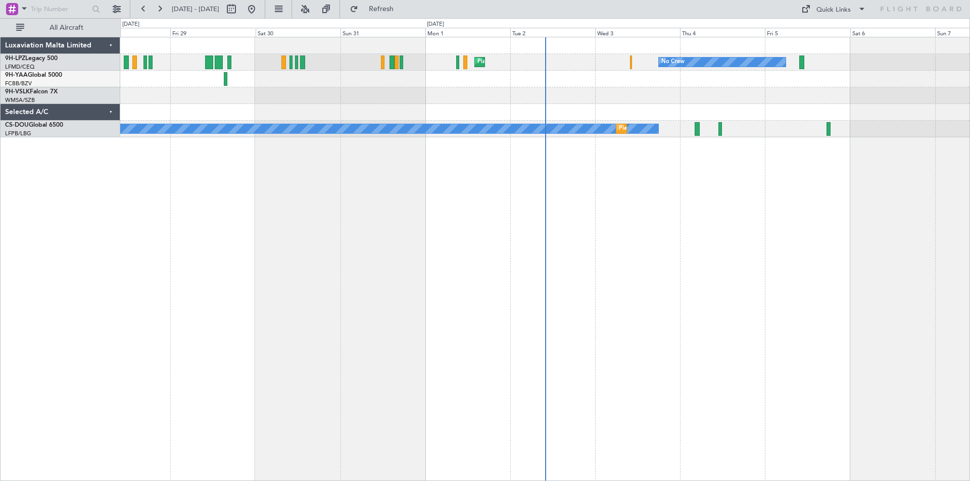
click at [835, 214] on div "Planned Maint Nice ([GEOGRAPHIC_DATA]) No Crew No Crew Planned Maint [GEOGRAPHI…" at bounding box center [544, 259] width 849 height 444
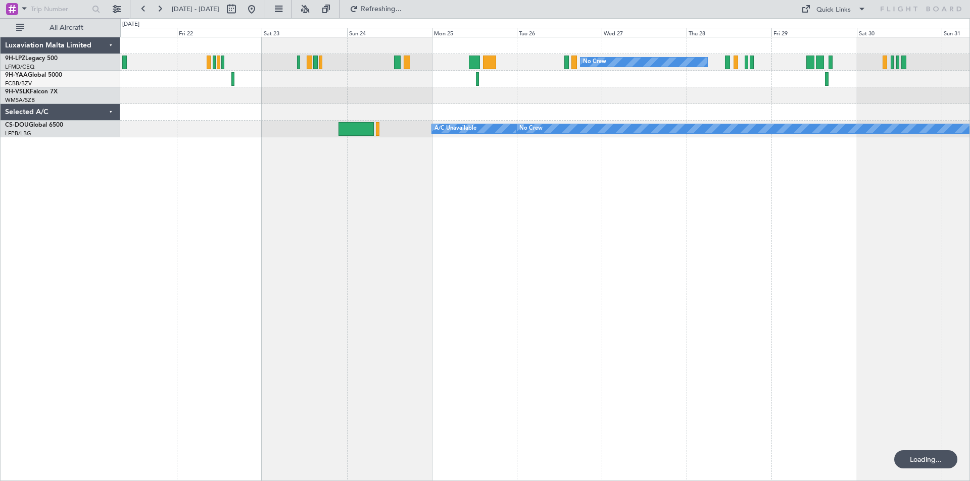
click at [729, 236] on div "No Crew [GEOGRAPHIC_DATA] ([GEOGRAPHIC_DATA]) No Crew Planned Maint [GEOGRAPHIC…" at bounding box center [544, 259] width 849 height 444
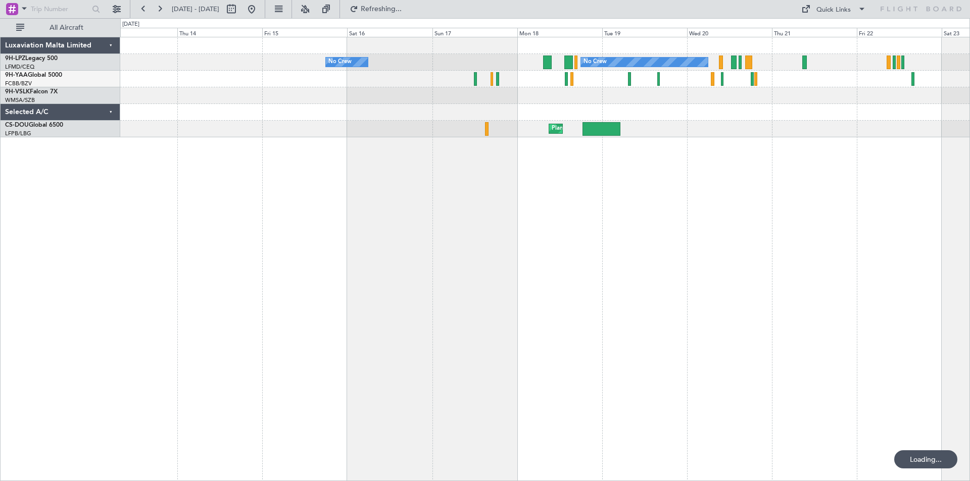
click at [605, 239] on div "No Crew No Crew Planned Maint [GEOGRAPHIC_DATA] ([GEOGRAPHIC_DATA]) A/C Unavail…" at bounding box center [544, 259] width 849 height 444
click at [845, 257] on div "No Crew No Crew Planned Maint [GEOGRAPHIC_DATA] ([GEOGRAPHIC_DATA]) Unplanned M…" at bounding box center [544, 259] width 849 height 444
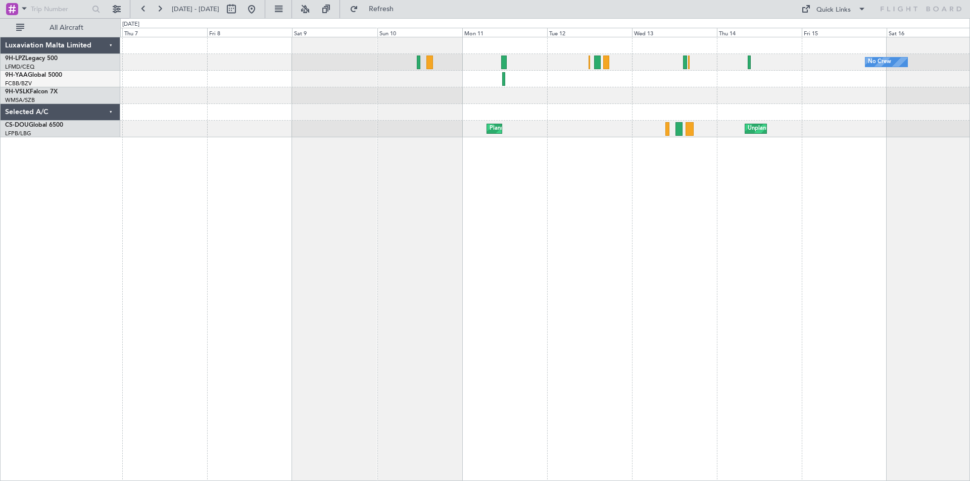
click at [715, 277] on div "No Crew No Crew Unplanned Maint [GEOGRAPHIC_DATA] ([GEOGRAPHIC_DATA]) Planned M…" at bounding box center [544, 259] width 849 height 444
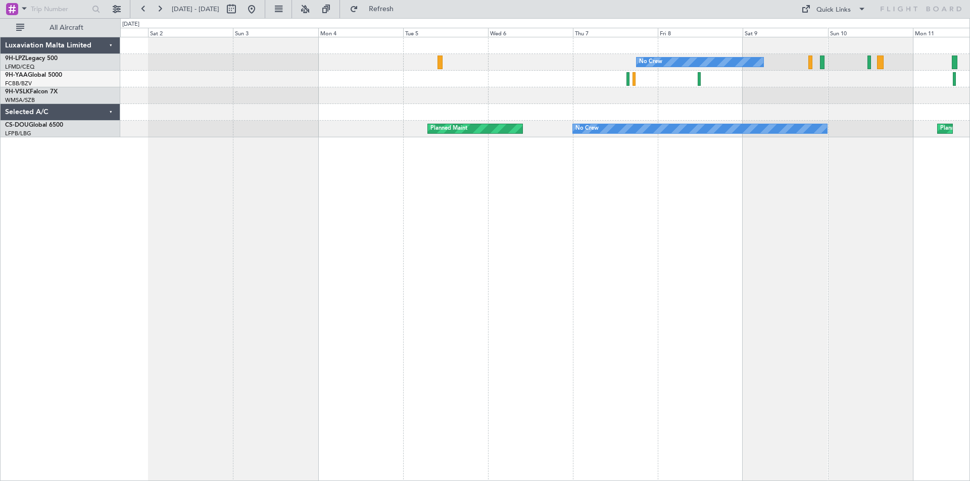
click at [800, 288] on div "No Crew Planned Maint [GEOGRAPHIC_DATA] ([GEOGRAPHIC_DATA]) No Crew Planned Mai…" at bounding box center [544, 259] width 849 height 444
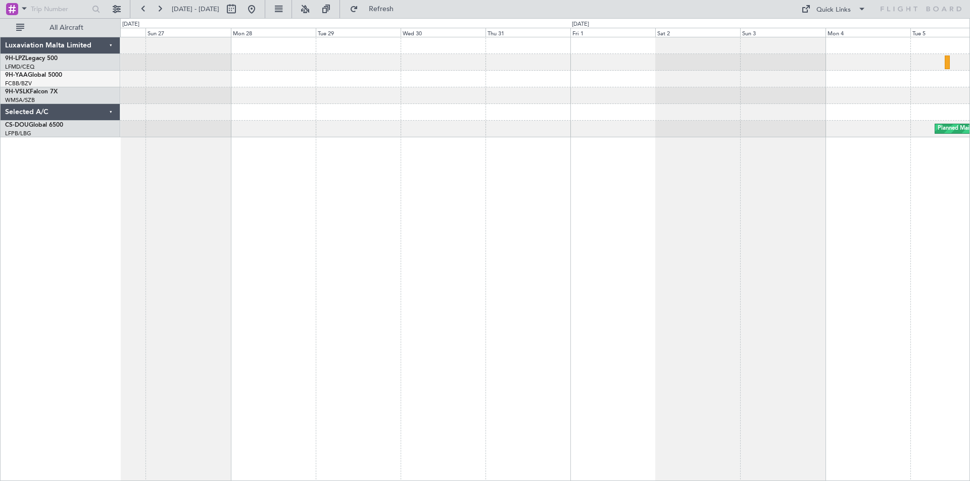
click at [729, 289] on div "No Crew Planned Maint No Crew" at bounding box center [544, 259] width 849 height 444
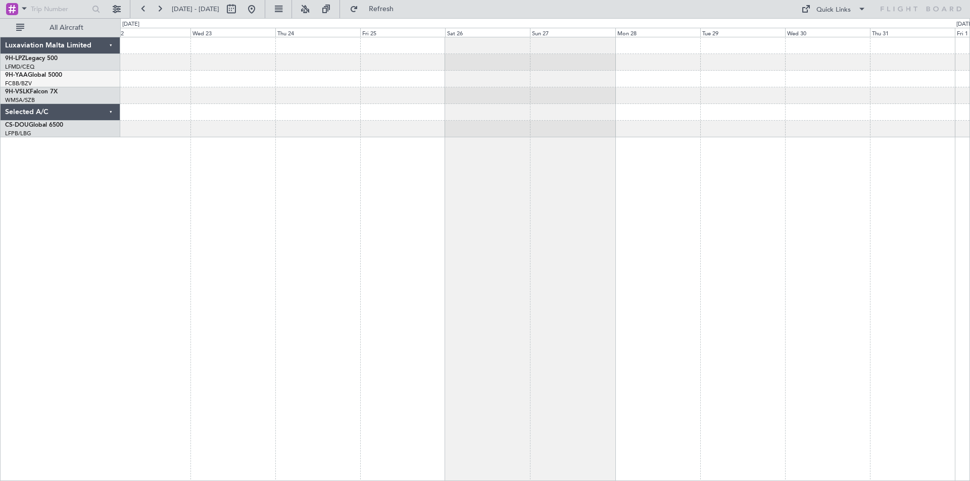
click at [704, 302] on div at bounding box center [544, 259] width 849 height 444
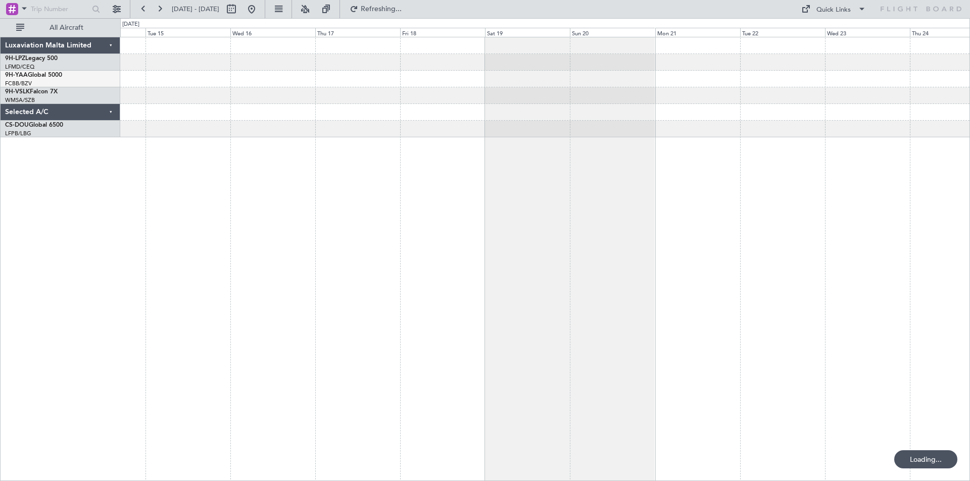
click at [509, 283] on div at bounding box center [544, 259] width 849 height 444
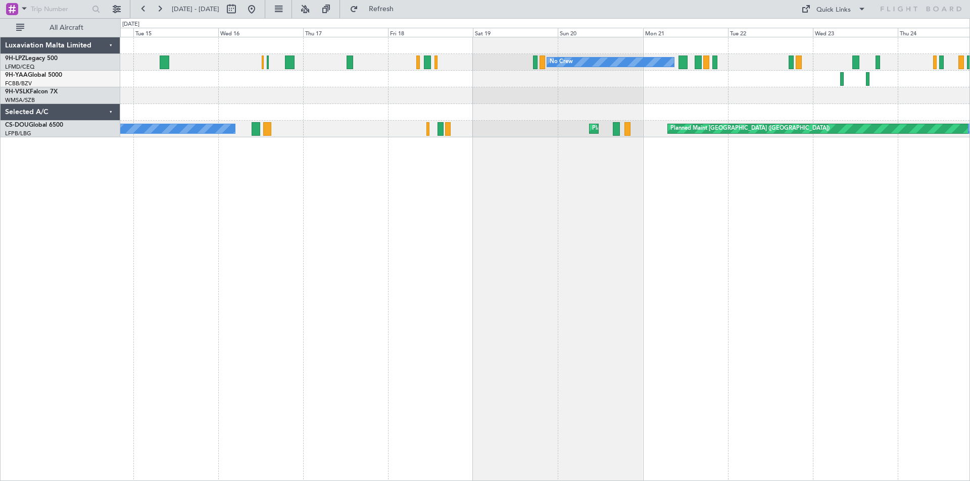
click at [112, 259] on div "No Crew No Crew Planned Maint No Crew Planned Maint [GEOGRAPHIC_DATA] ([GEOGRAP…" at bounding box center [485, 249] width 970 height 463
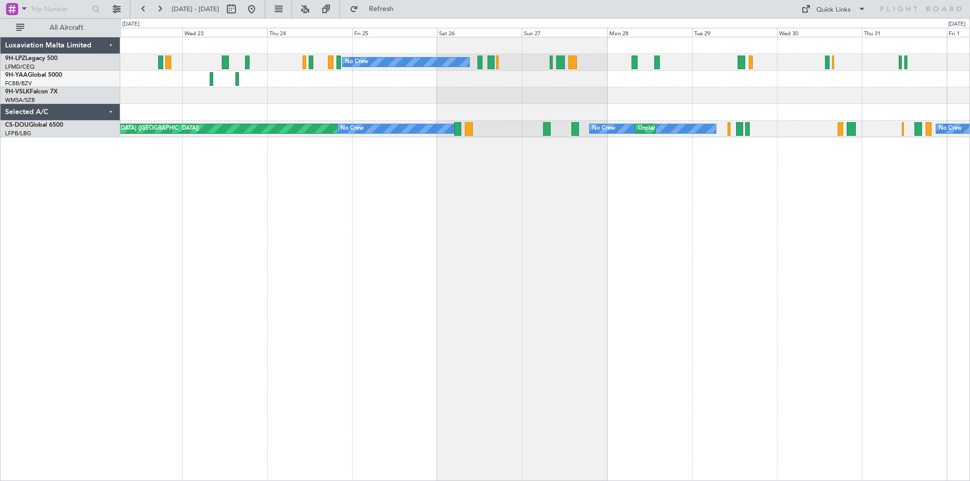
click at [318, 264] on div "No Crew No Crew No Crew Planned Maint [GEOGRAPHIC_DATA] ([GEOGRAPHIC_DATA]) No …" at bounding box center [544, 259] width 849 height 444
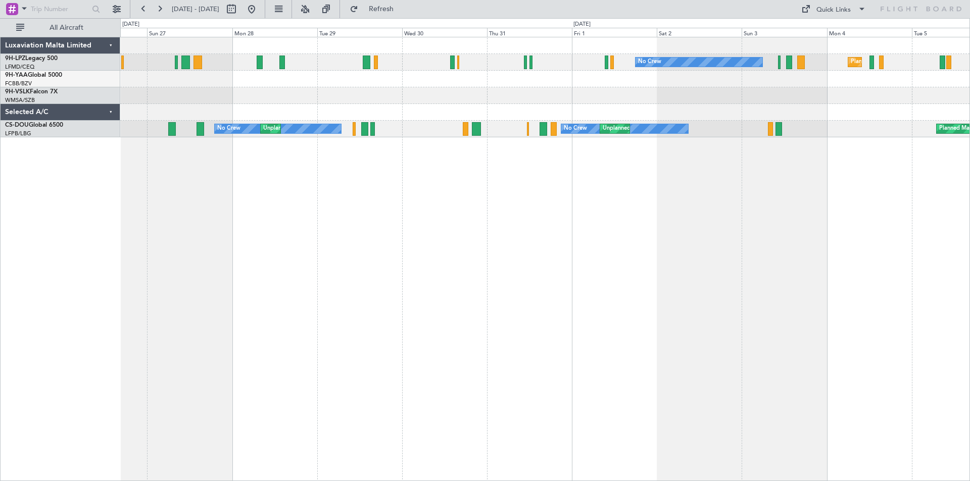
click at [330, 281] on div "No Crew [GEOGRAPHIC_DATA] ([GEOGRAPHIC_DATA]) No Crew No Crew No Crew Unplanned…" at bounding box center [544, 259] width 849 height 444
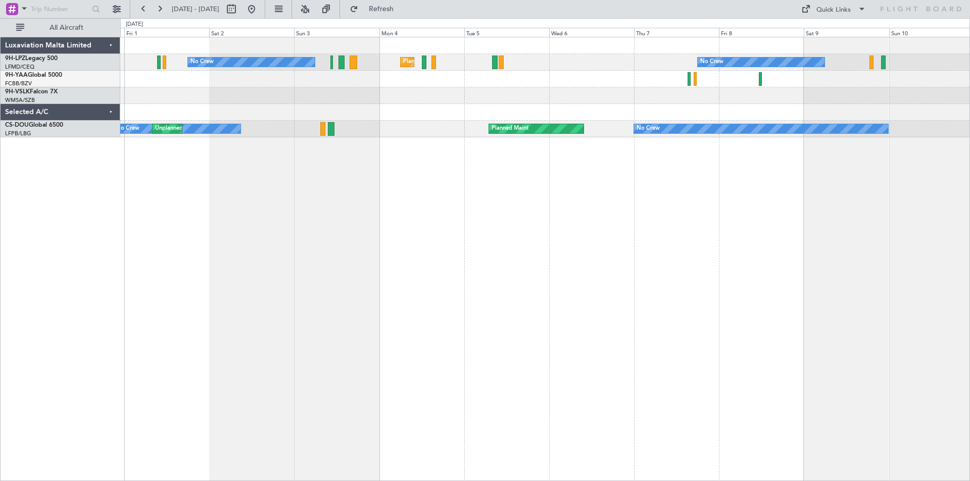
click at [395, 241] on div "No Crew [GEOGRAPHIC_DATA] ([GEOGRAPHIC_DATA]) No Crew No Crew Unplanned Maint […" at bounding box center [544, 259] width 849 height 444
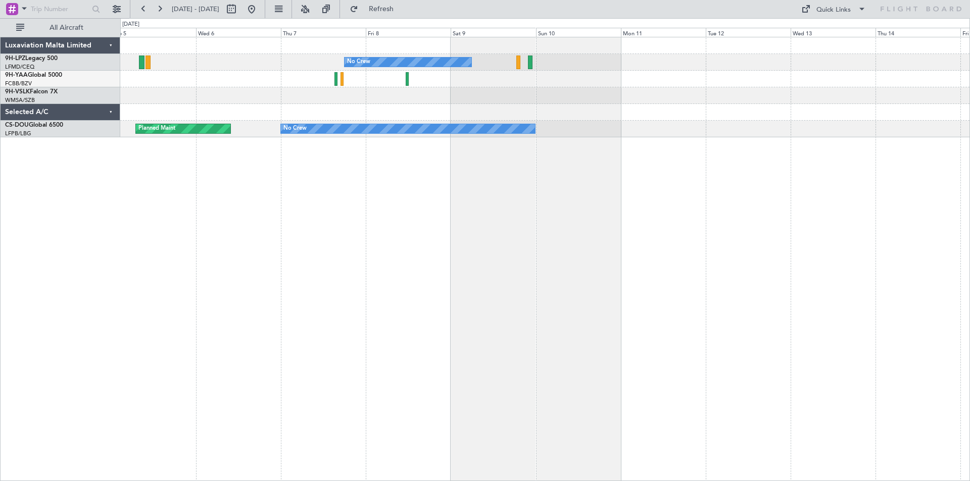
click at [458, 218] on div "No Crew [GEOGRAPHIC_DATA] ([GEOGRAPHIC_DATA]) No Crew Planned Maint No Crew" at bounding box center [544, 259] width 849 height 444
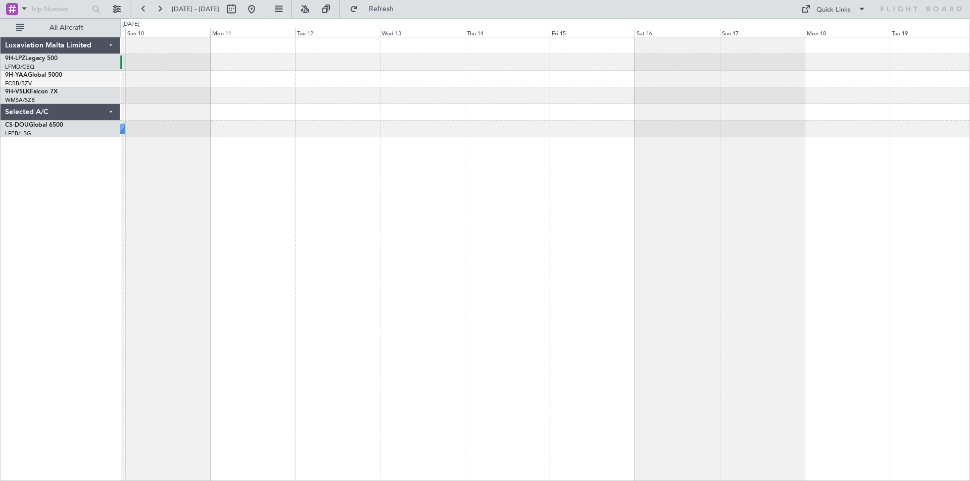
click at [436, 221] on div "No Crew No Crew" at bounding box center [544, 259] width 849 height 444
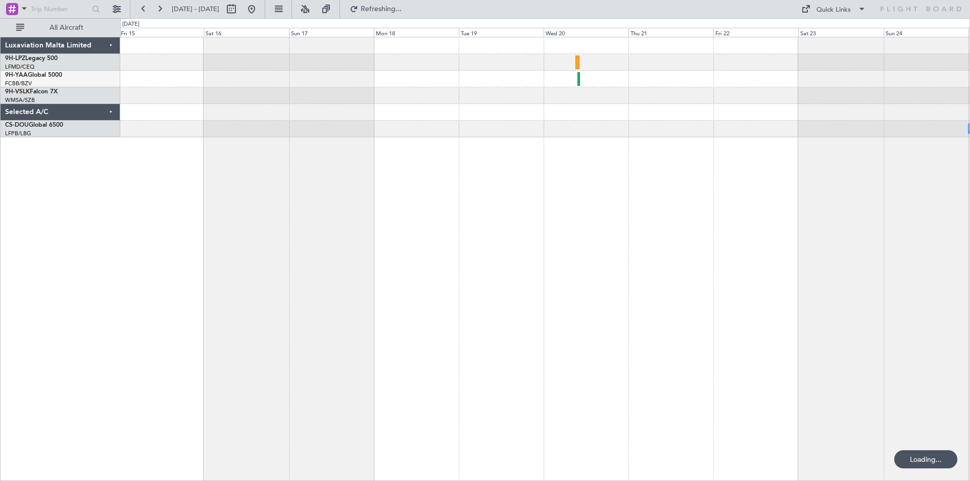
click at [618, 211] on div "A/C Unavailable No Crew" at bounding box center [544, 259] width 849 height 444
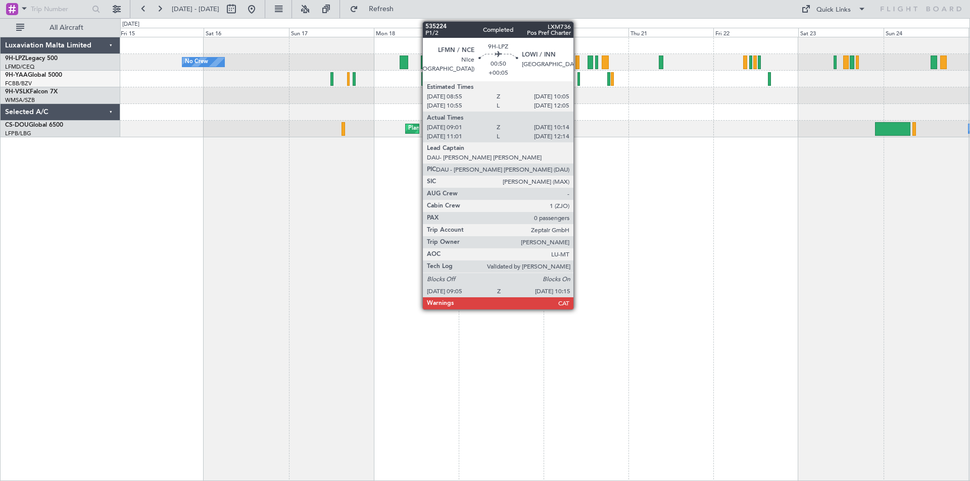
click at [578, 63] on div at bounding box center [577, 63] width 5 height 14
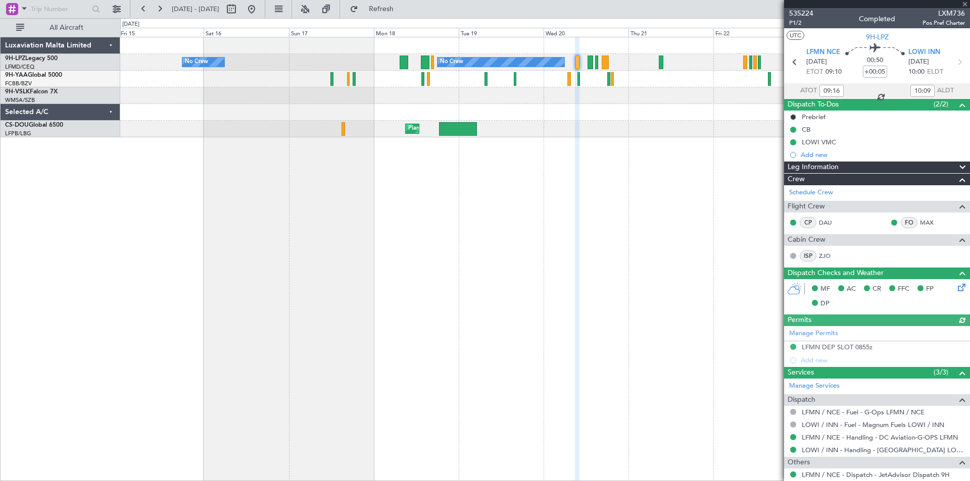
scroll to position [28, 0]
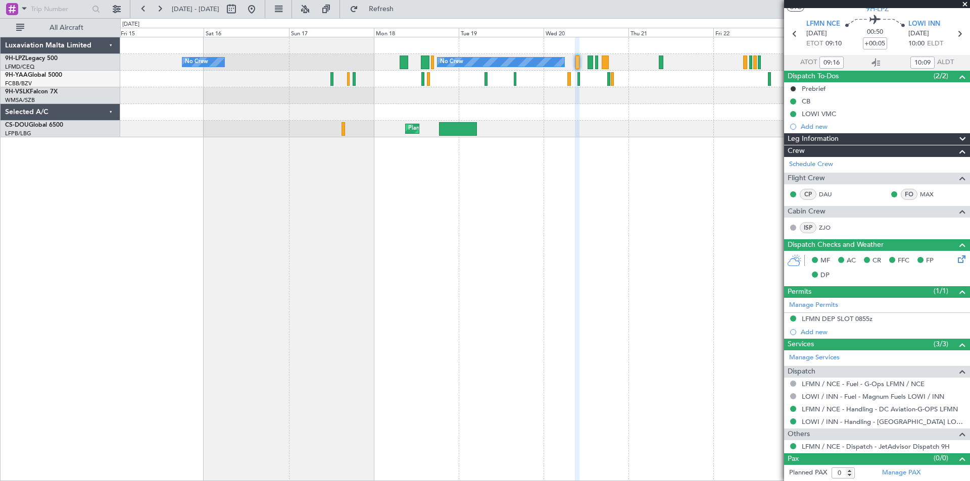
click at [560, 314] on div "No Crew No Crew No Crew A/C Unavailable Planned Maint [GEOGRAPHIC_DATA] ([GEOGR…" at bounding box center [544, 259] width 849 height 444
click at [533, 221] on div "No Crew No Crew No Crew Planned Maint [GEOGRAPHIC_DATA] ([GEOGRAPHIC_DATA]) A/C…" at bounding box center [544, 259] width 849 height 444
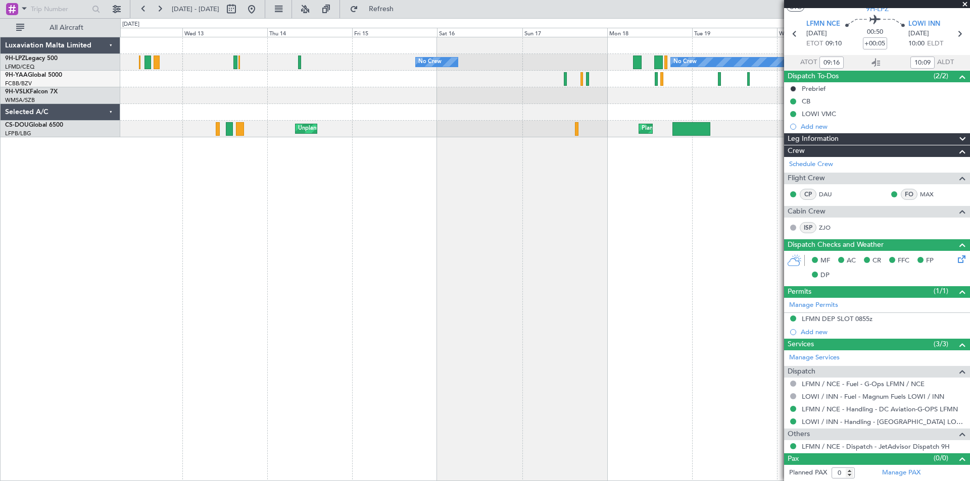
click at [499, 230] on div "No Crew No Crew Planned Maint [GEOGRAPHIC_DATA] ([GEOGRAPHIC_DATA]) Unplanned M…" at bounding box center [544, 259] width 849 height 444
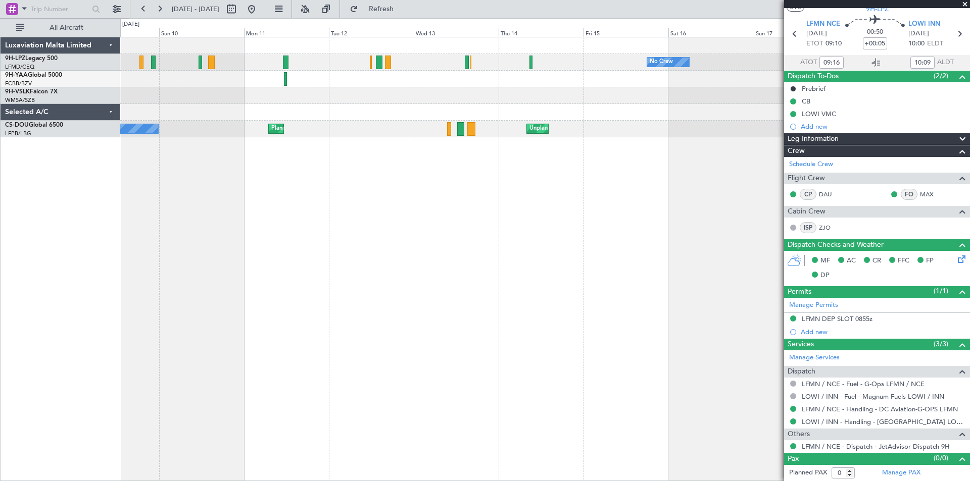
click at [474, 229] on div "No Crew No Crew No Crew Planned Maint [GEOGRAPHIC_DATA] ([GEOGRAPHIC_DATA]) Unp…" at bounding box center [544, 259] width 849 height 444
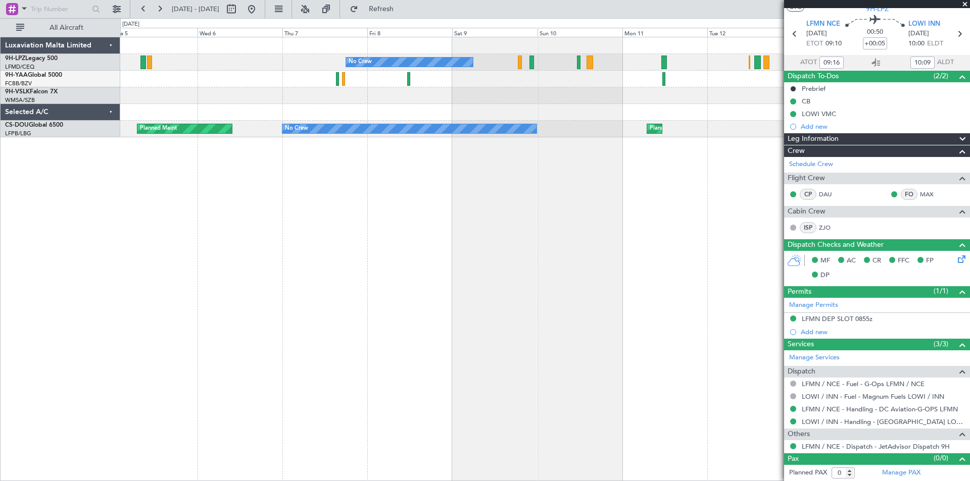
click at [523, 244] on div "No Crew [GEOGRAPHIC_DATA] ([GEOGRAPHIC_DATA]) No Crew No Crew Unplanned Maint […" at bounding box center [544, 259] width 849 height 444
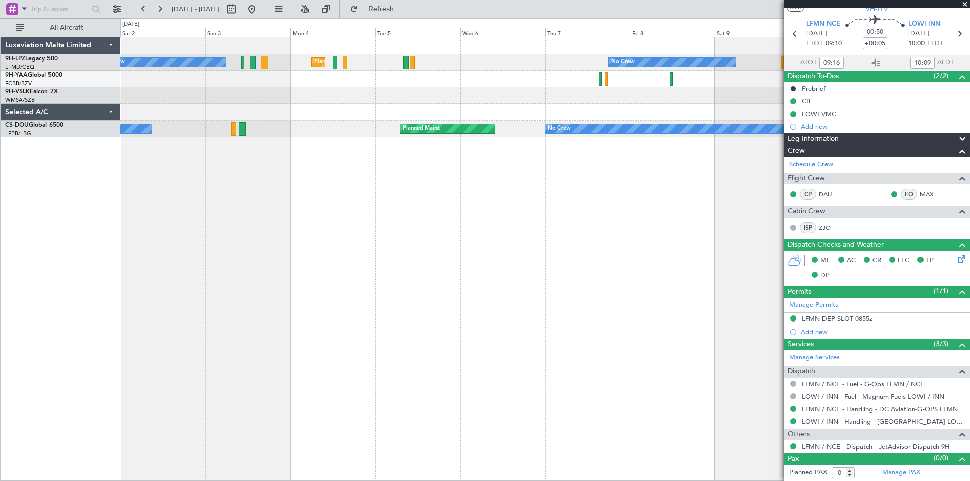
click at [518, 218] on div "No Crew [GEOGRAPHIC_DATA] ([GEOGRAPHIC_DATA]) No Crew Planned Maint [GEOGRAPHIC…" at bounding box center [544, 259] width 849 height 444
